Goal: Task Accomplishment & Management: Complete application form

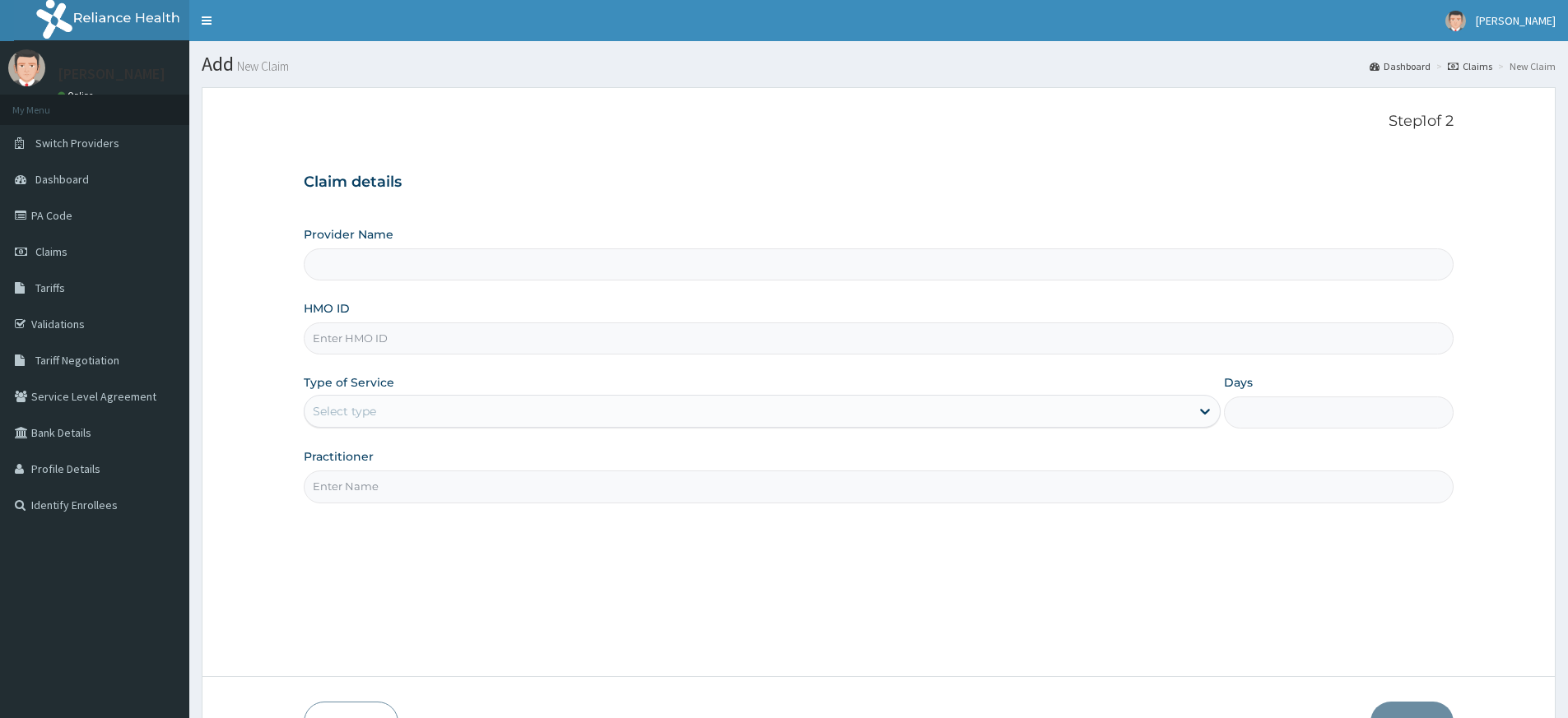
click at [444, 483] on input "Practitioner" at bounding box center [878, 487] width 1149 height 32
type input "pure fitness africa"
type input "Pure Fitness Africa | Lekki (fka Fitness Central)"
type input "1"
click at [332, 336] on input "HMO ID" at bounding box center [878, 339] width 1149 height 32
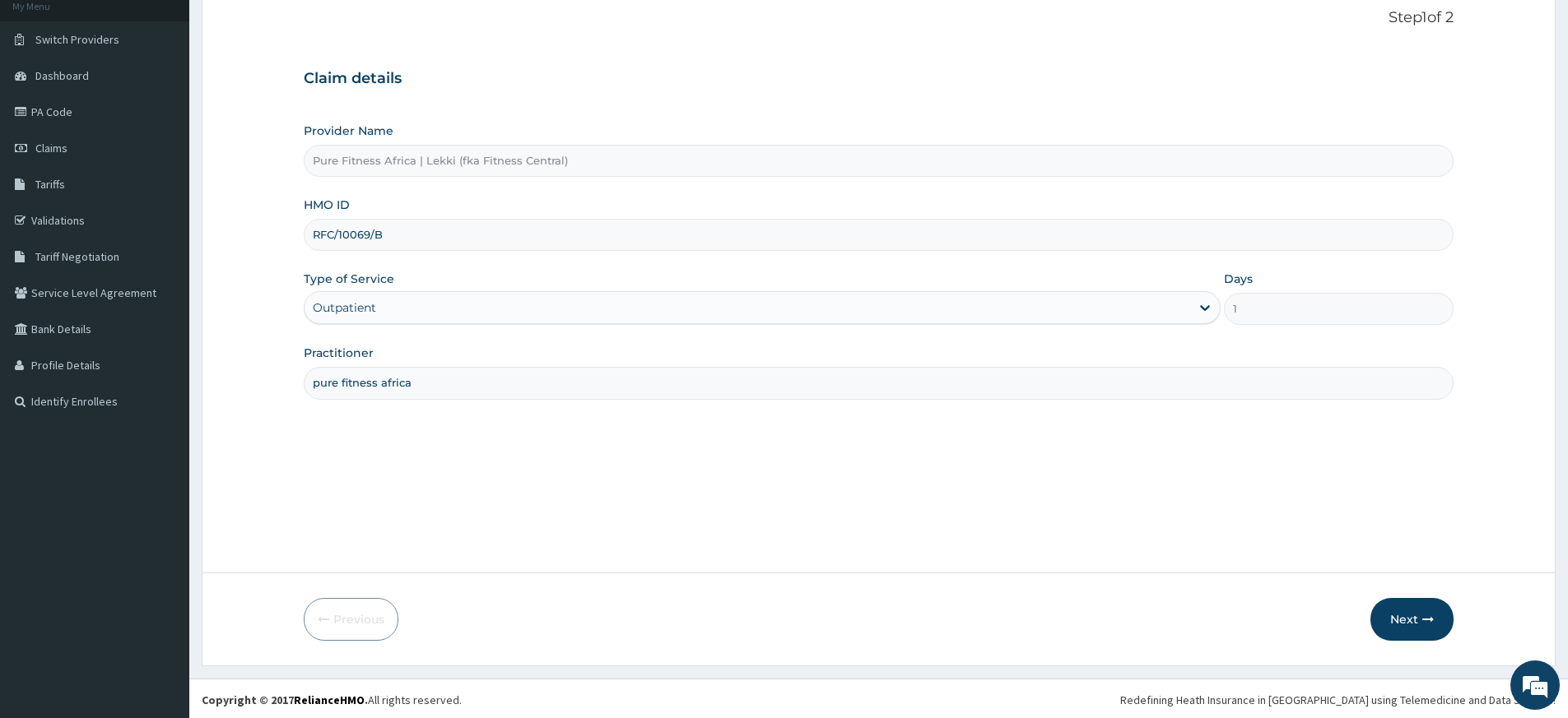
scroll to position [106, 0]
type input "RFC/10069/B"
click at [1440, 617] on button "Next" at bounding box center [1411, 617] width 83 height 43
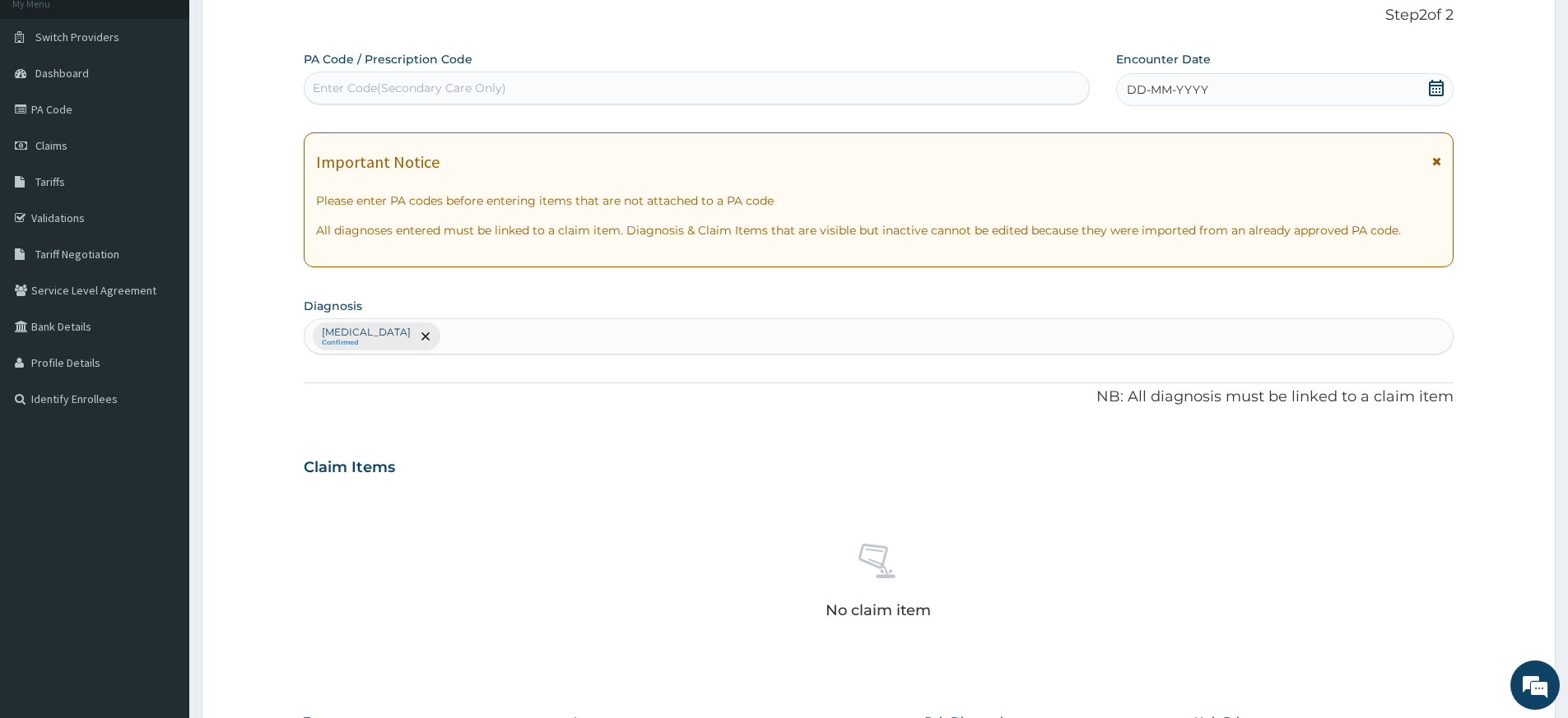
click at [1149, 84] on span "DD-MM-YYYY" at bounding box center [1167, 89] width 82 height 16
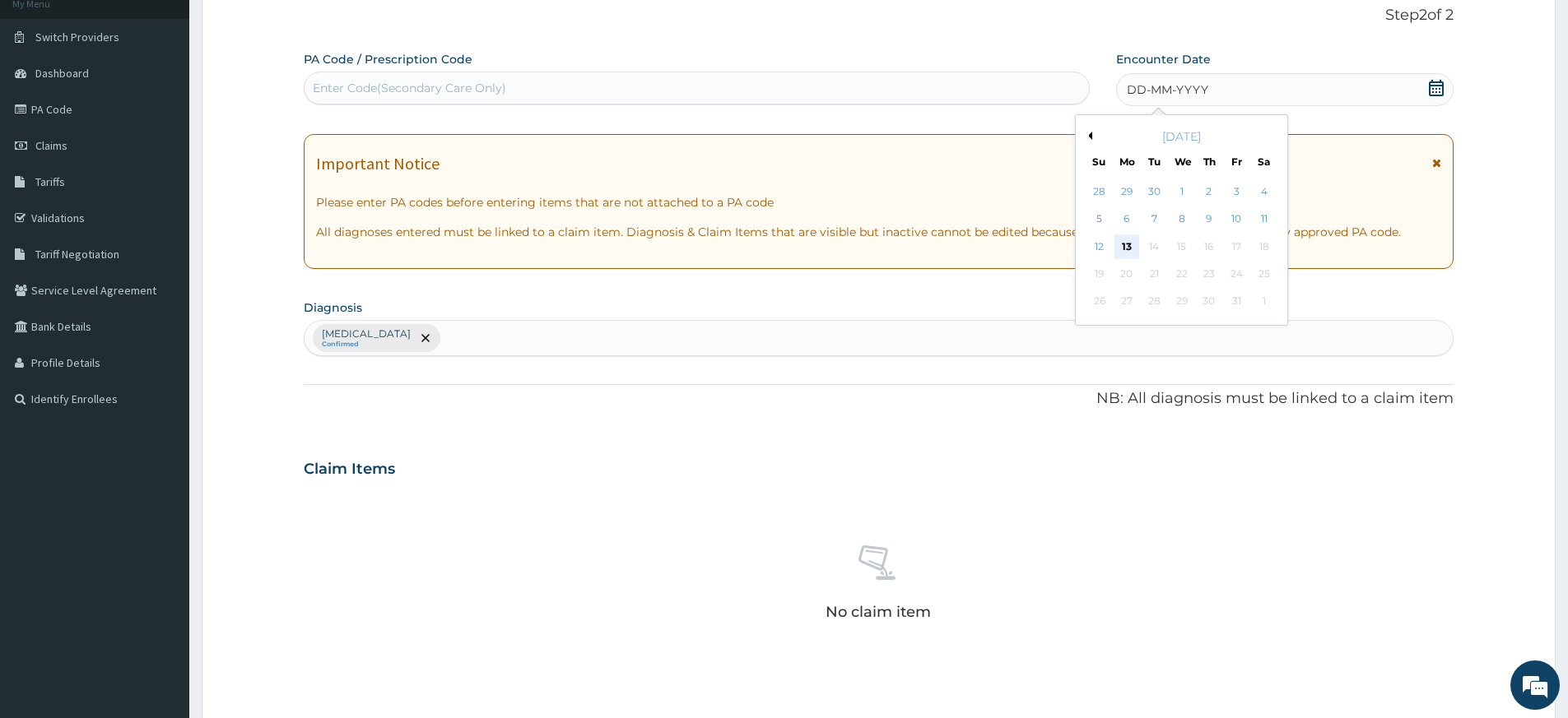
click at [1130, 243] on div "13" at bounding box center [1126, 247] width 25 height 25
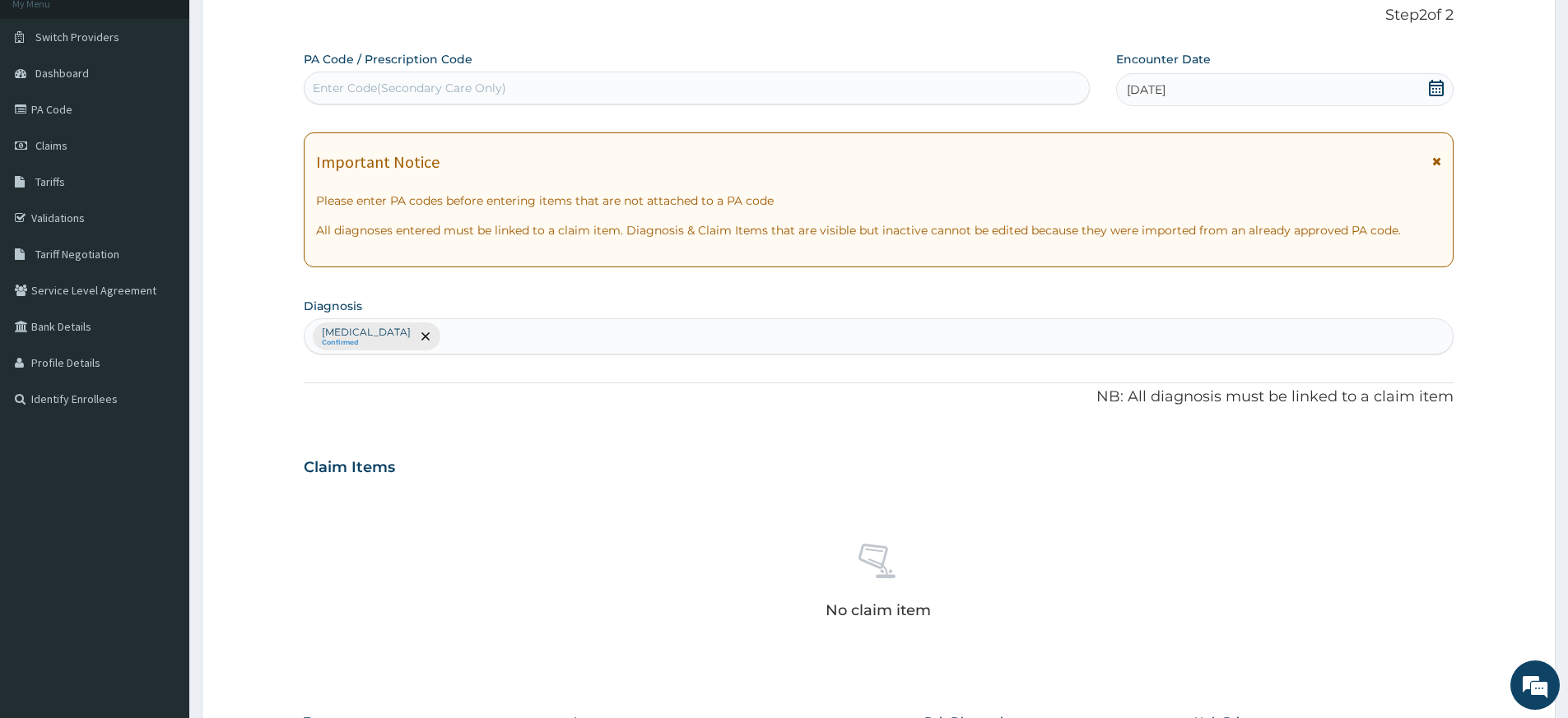
click at [980, 78] on div "Enter Code(Secondary Care Only)" at bounding box center [697, 88] width 784 height 26
type input "PA/75B59A"
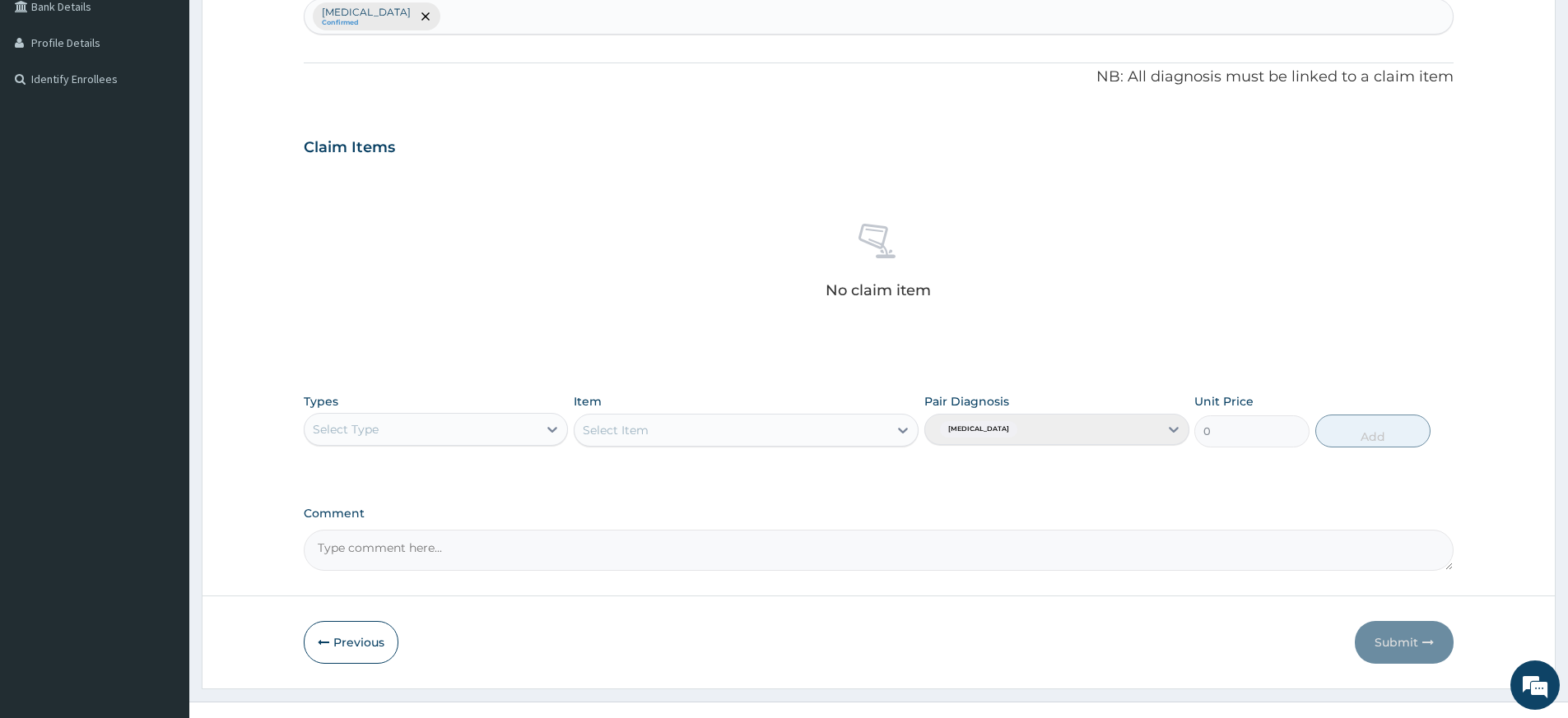
scroll to position [452, 0]
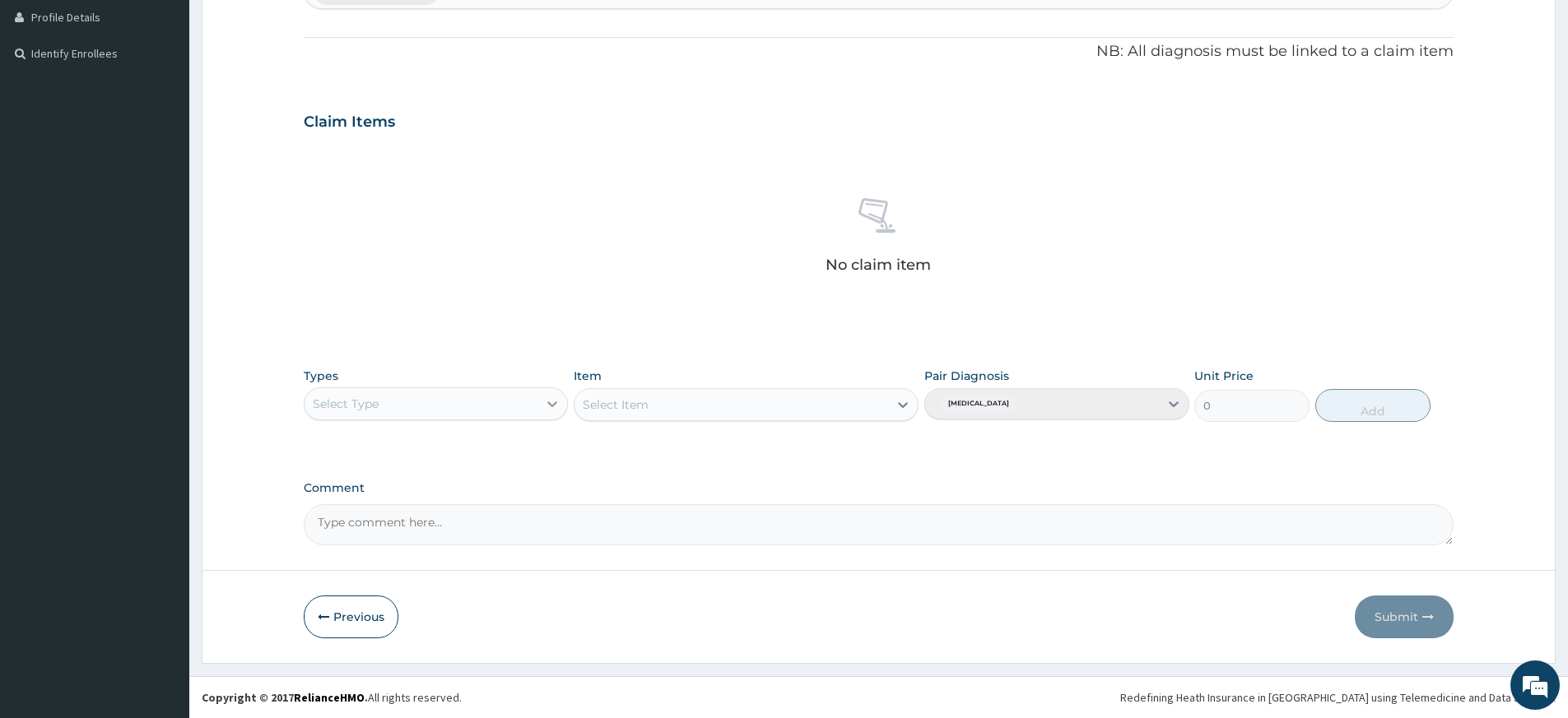
click at [557, 401] on icon at bounding box center [551, 403] width 16 height 16
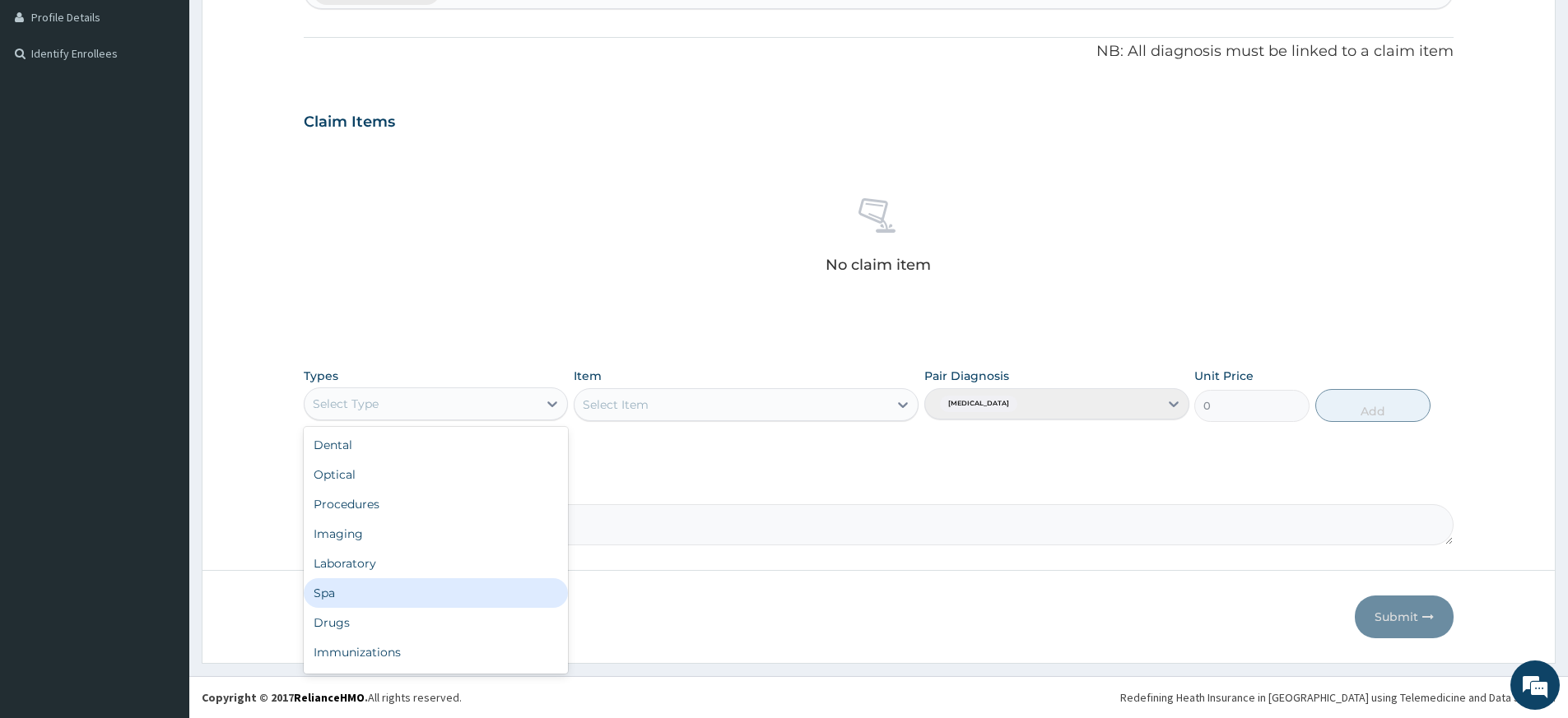
scroll to position [56, 0]
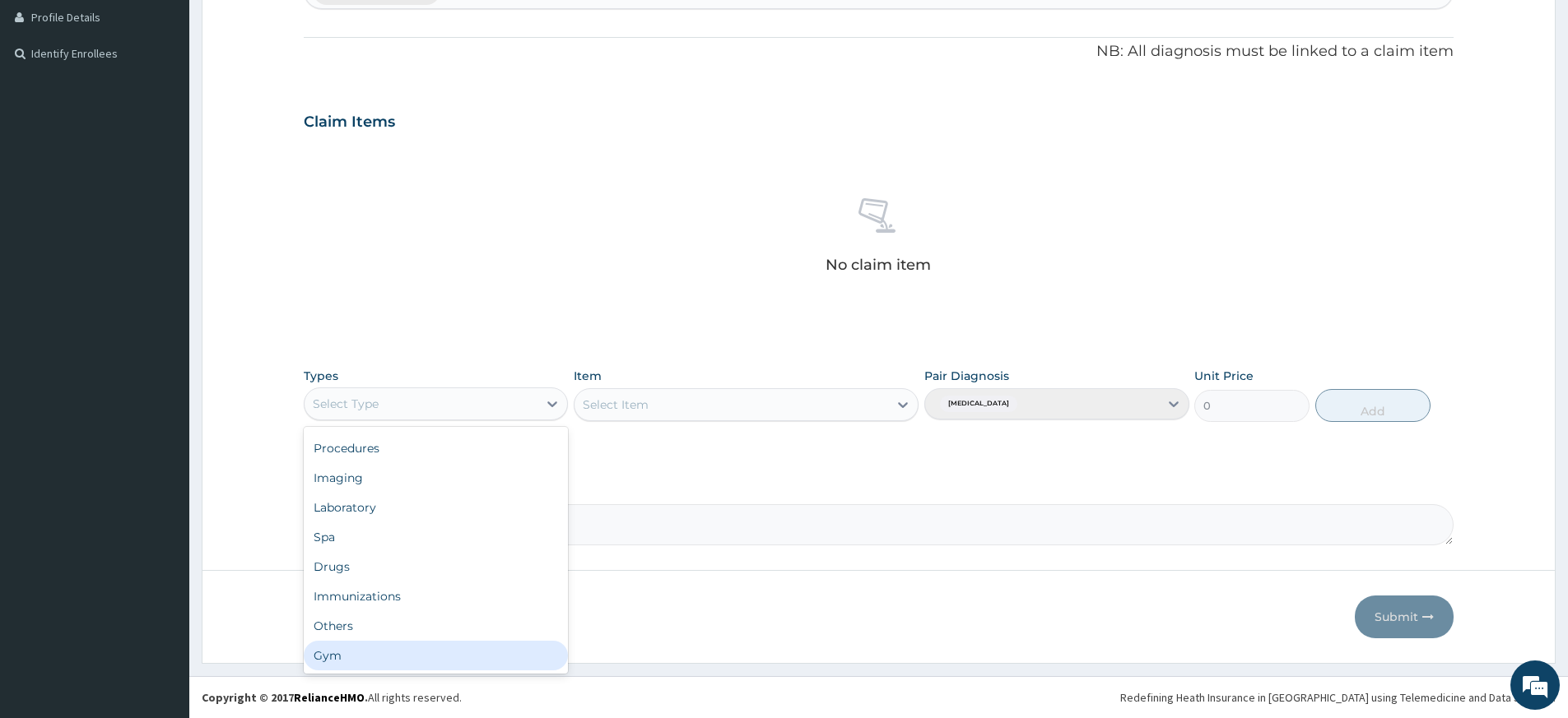
click at [434, 647] on div "Gym" at bounding box center [436, 655] width 264 height 30
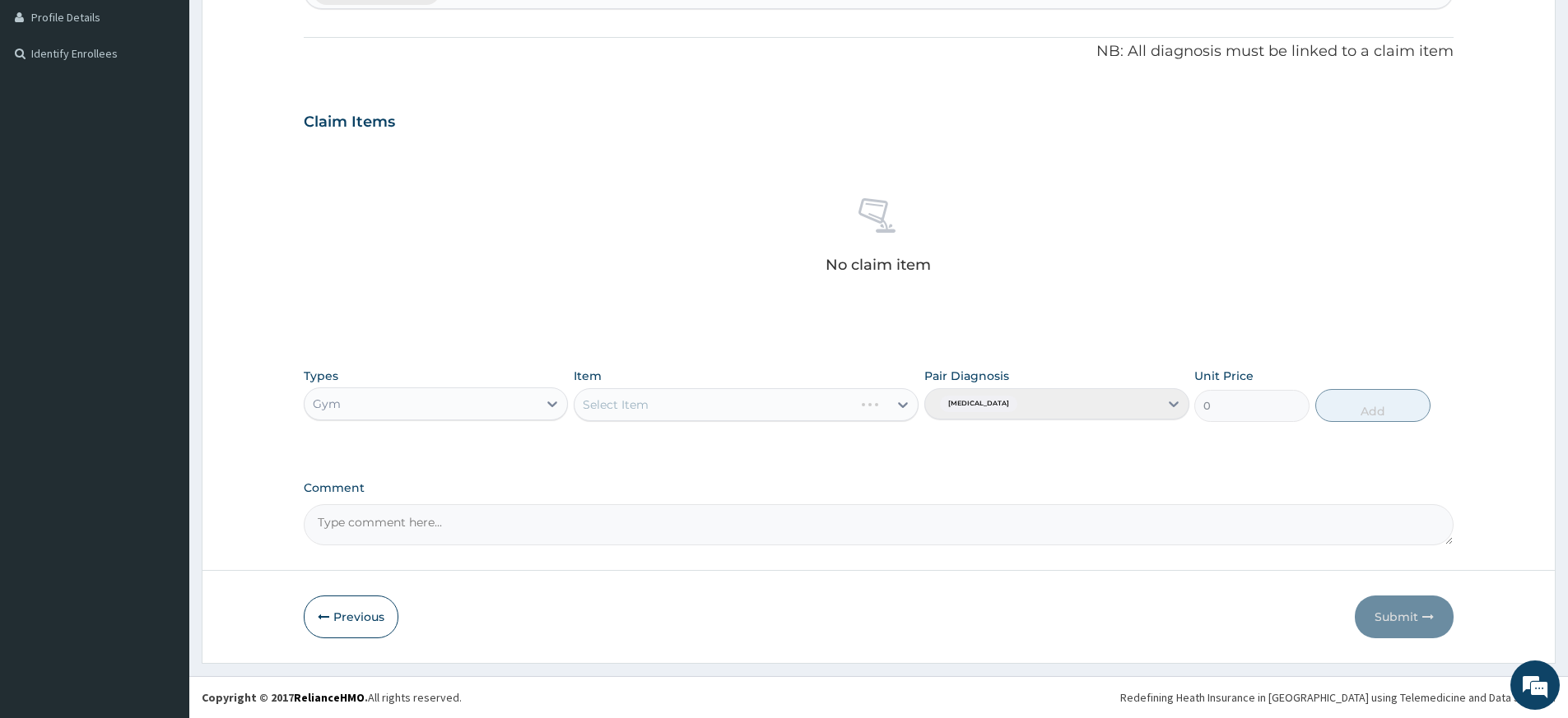
click at [853, 400] on div "Select Item" at bounding box center [714, 404] width 279 height 26
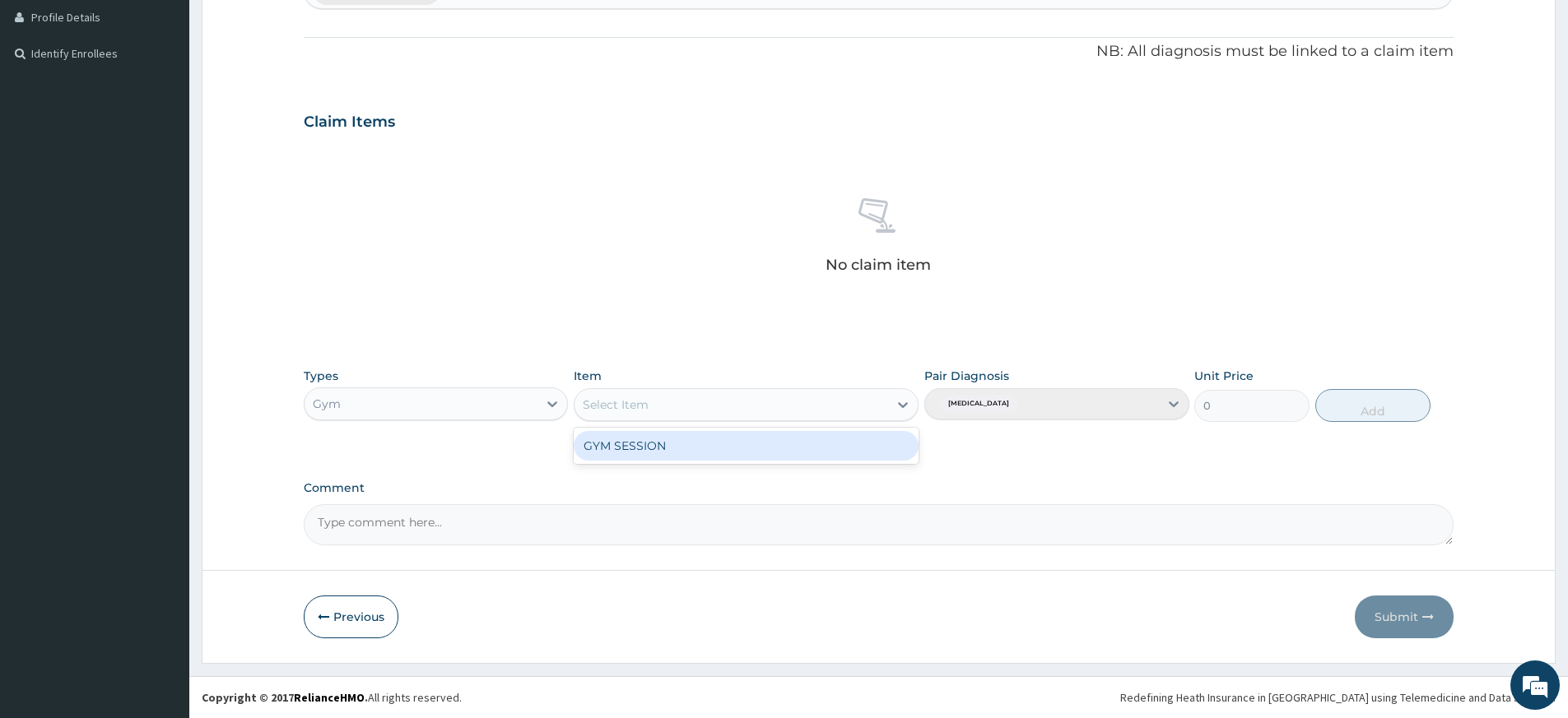
click at [849, 447] on div "GYM SESSION" at bounding box center [745, 446] width 345 height 30
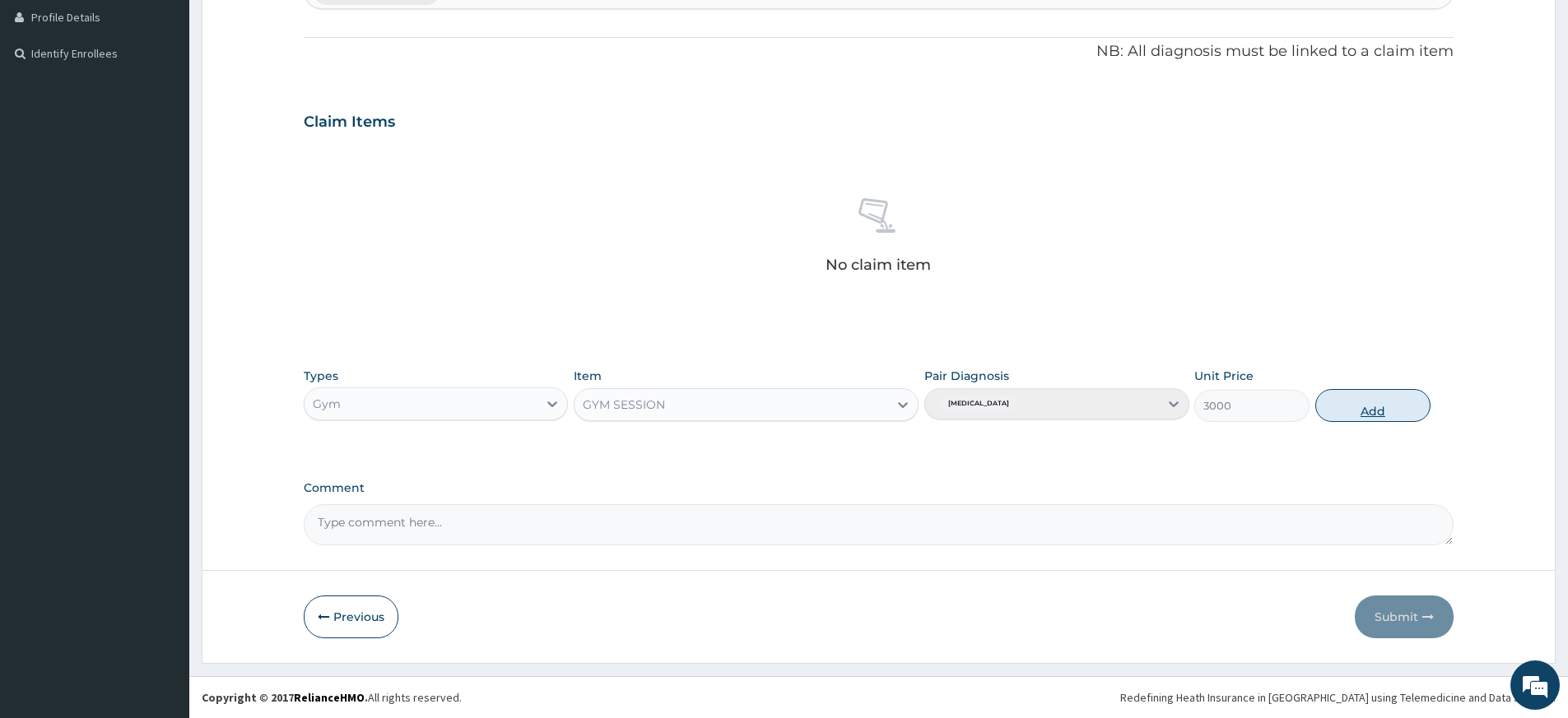
click at [1389, 408] on button "Add" at bounding box center [1372, 405] width 115 height 33
type input "0"
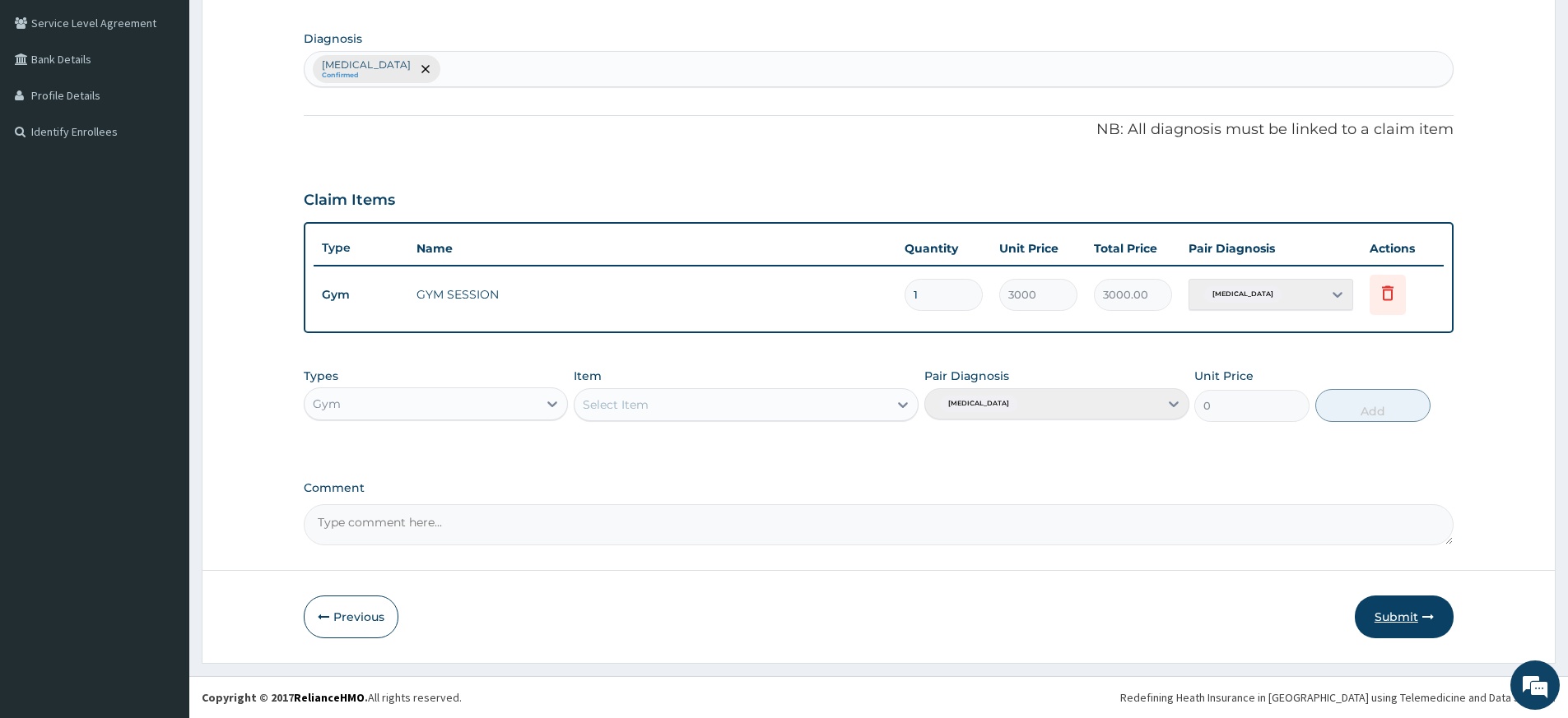
click at [1409, 609] on button "Submit" at bounding box center [1404, 617] width 99 height 43
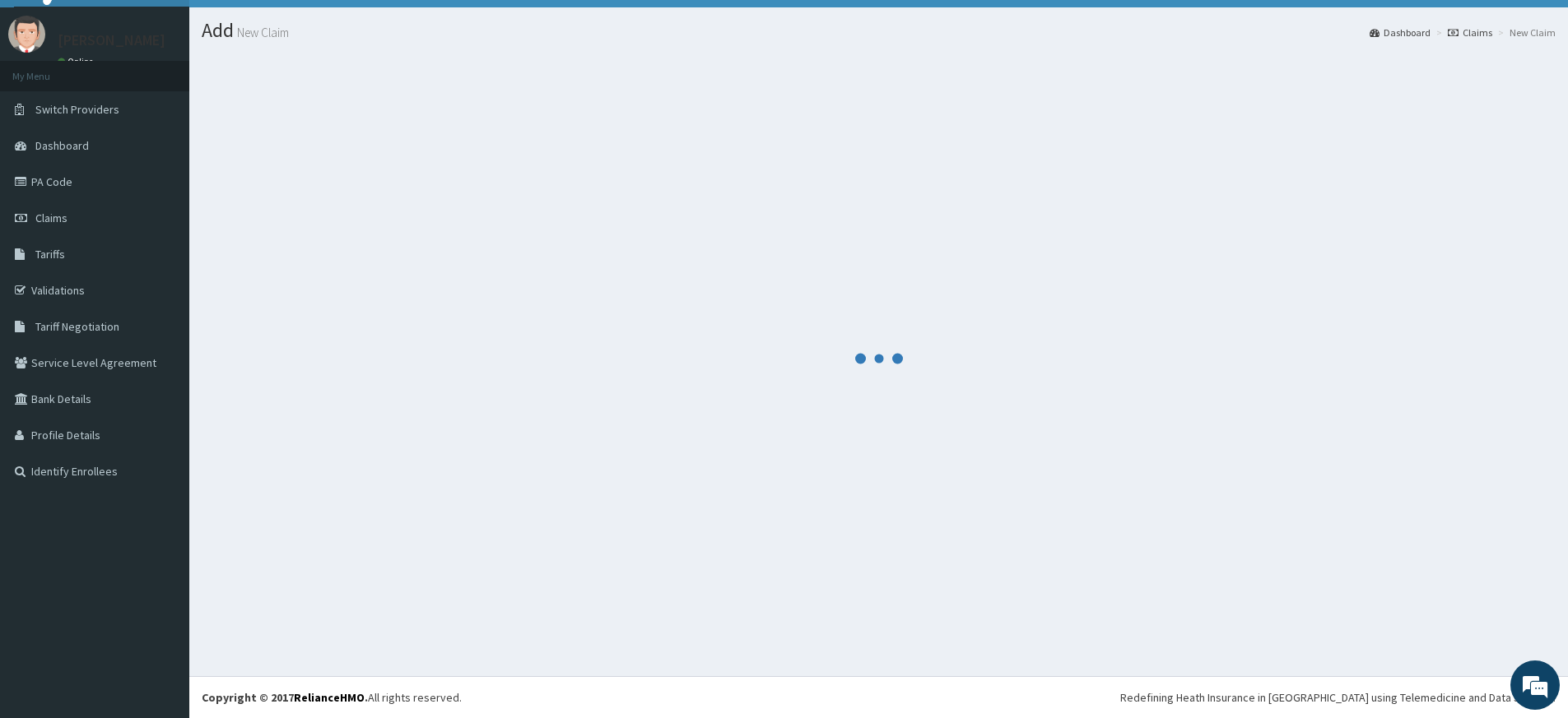
scroll to position [34, 0]
